Goal: Information Seeking & Learning: Learn about a topic

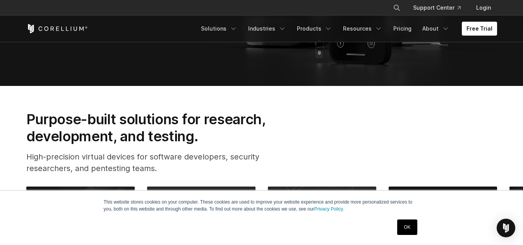
scroll to position [194, 0]
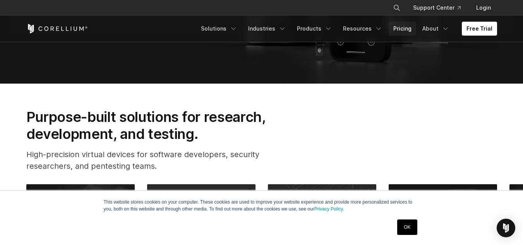
click at [403, 28] on link "Pricing" at bounding box center [403, 29] width 28 height 14
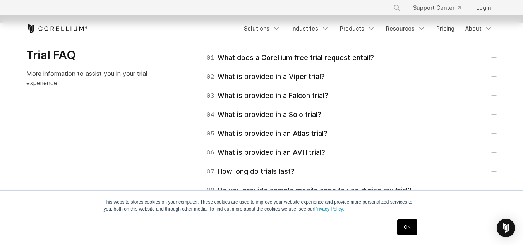
scroll to position [1123, 0]
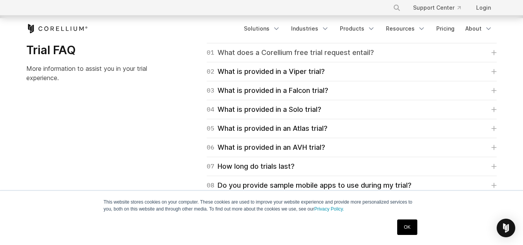
click at [321, 49] on div "01 What does a Corellium free trial request entail?" at bounding box center [290, 52] width 167 height 11
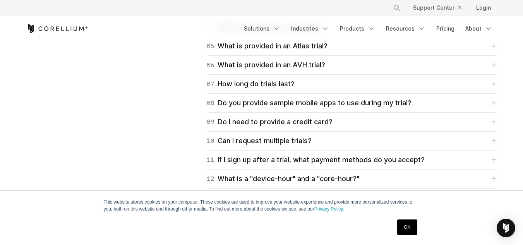
scroll to position [1278, 0]
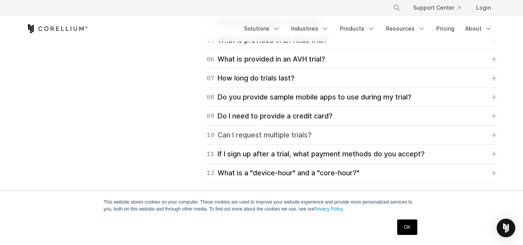
click at [389, 136] on link "10 Can I request multiple trials?" at bounding box center [352, 135] width 290 height 11
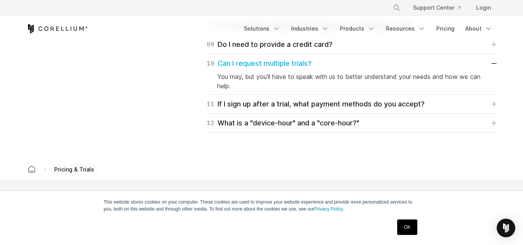
scroll to position [1356, 0]
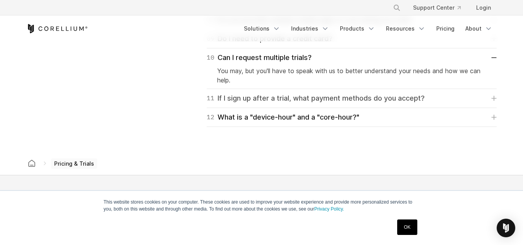
click at [344, 102] on div "11 If I sign up after a trial, what payment methods do you accept?" at bounding box center [316, 98] width 218 height 11
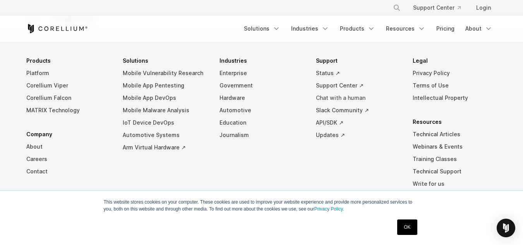
scroll to position [1588, 0]
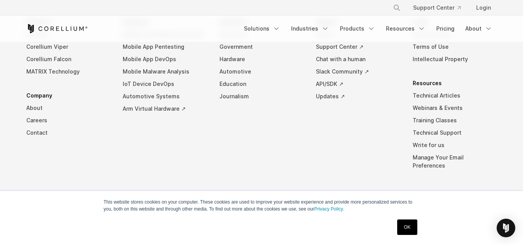
click at [213, 10] on div "× Search our site... Support Center Login" at bounding box center [261, 8] width 471 height 14
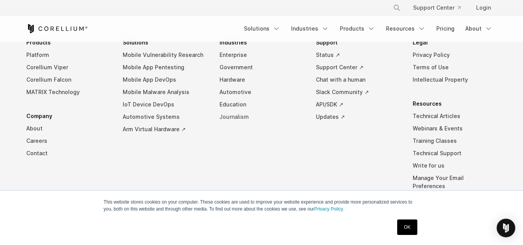
scroll to position [1550, 0]
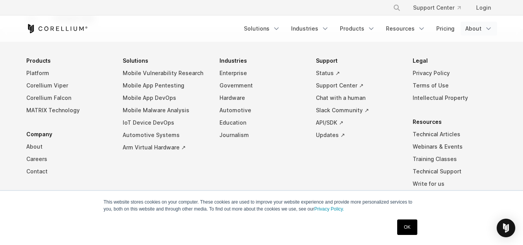
click at [487, 31] on icon "Navigation Menu" at bounding box center [489, 29] width 8 height 8
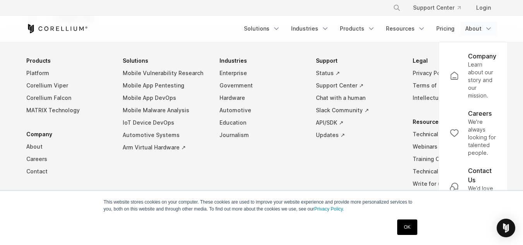
click at [199, 25] on div "Free Trial" at bounding box center [132, 28] width 213 height 9
